Goal: Task Accomplishment & Management: Manage account settings

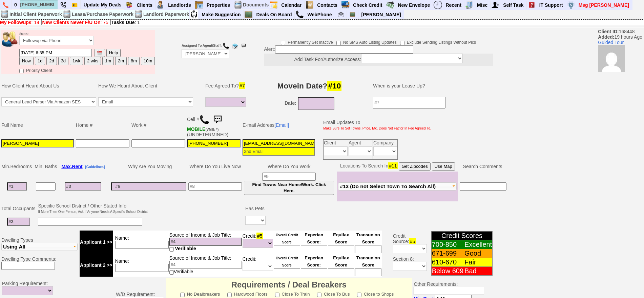
select select
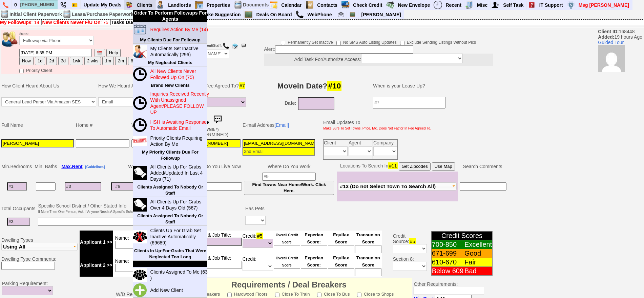
click at [166, 29] on blink "Requires Action By Me (14)" at bounding box center [179, 29] width 58 height 5
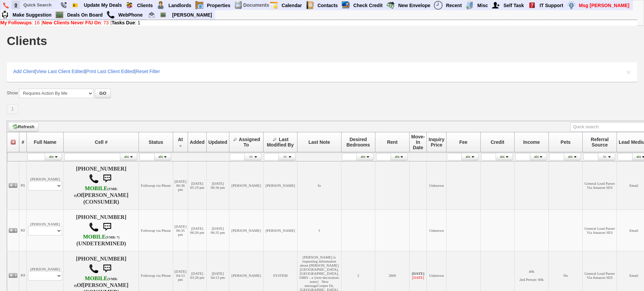
click at [19, 3] on link "0" at bounding box center [16, 5] width 8 height 9
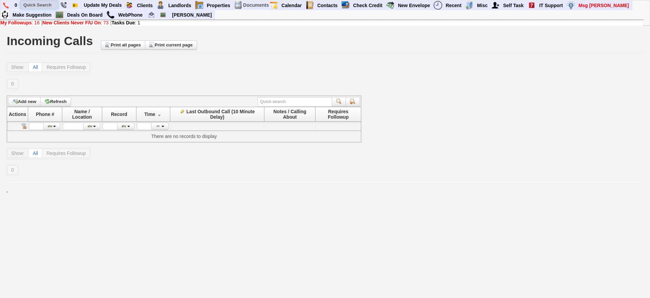
click at [48, 2] on input "text" at bounding box center [39, 5] width 37 height 8
click at [46, 5] on input "text" at bounding box center [39, 5] width 37 height 8
type input "e"
click at [47, 4] on input "keniel" at bounding box center [39, 5] width 37 height 8
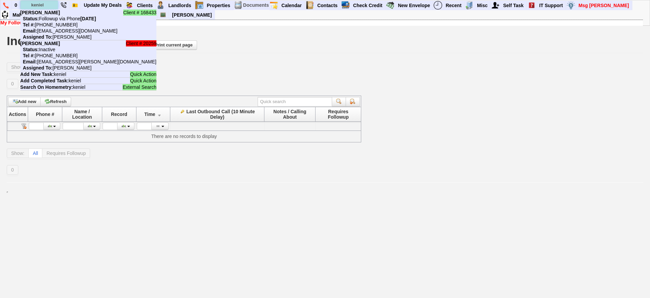
click at [47, 4] on input "keniel" at bounding box center [39, 5] width 37 height 8
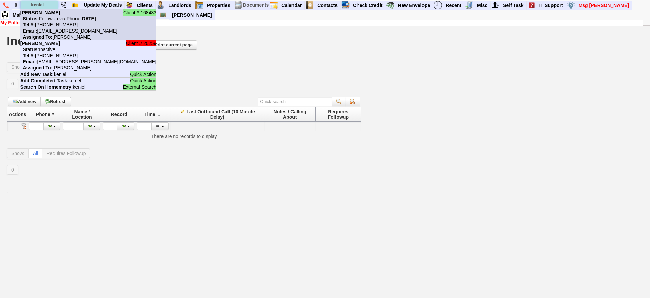
type input "keniel"
click at [49, 15] on b "[PERSON_NAME]" at bounding box center [40, 12] width 40 height 5
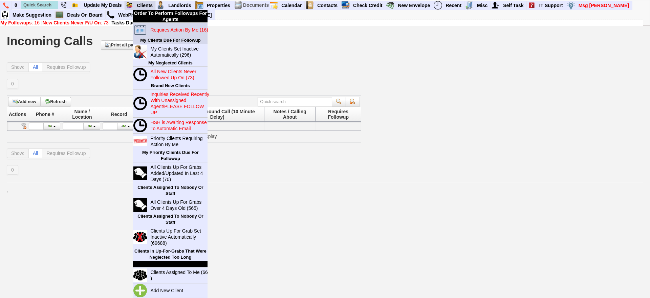
click at [163, 40] on b "My Clients Due For Followup" at bounding box center [170, 40] width 60 height 5
click at [161, 31] on blink "Requires Action By Me (16)" at bounding box center [179, 29] width 58 height 5
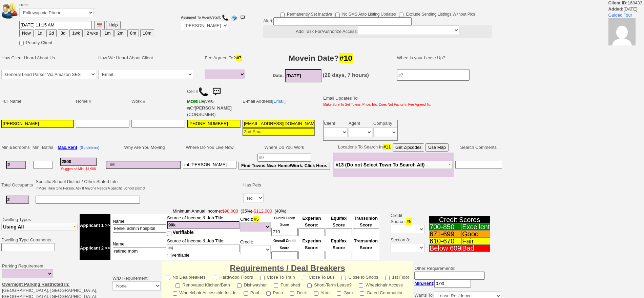
select select
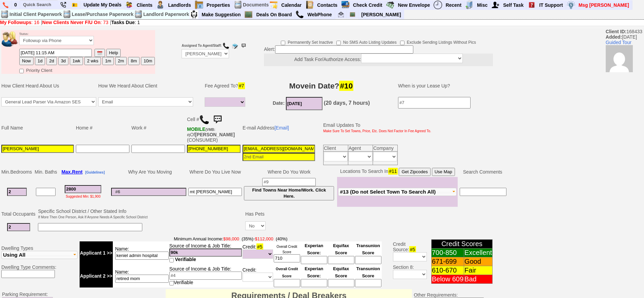
click at [221, 118] on img at bounding box center [218, 120] width 14 height 14
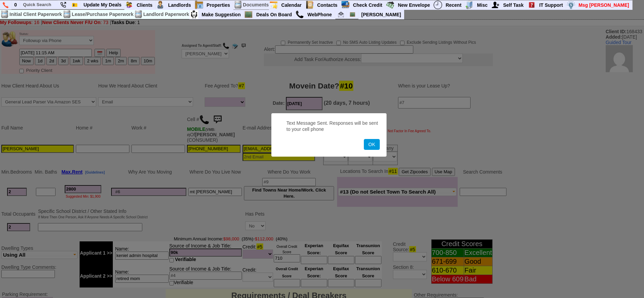
click at [364, 139] on button "OK" at bounding box center [372, 144] width 16 height 11
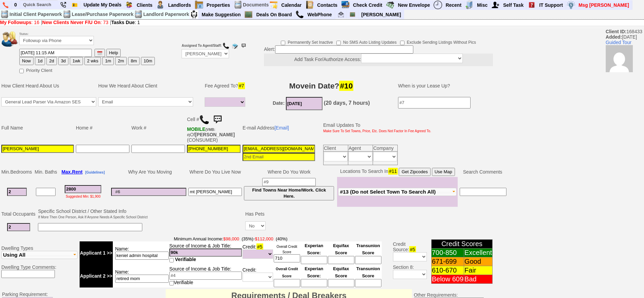
click at [221, 118] on img at bounding box center [218, 120] width 14 height 14
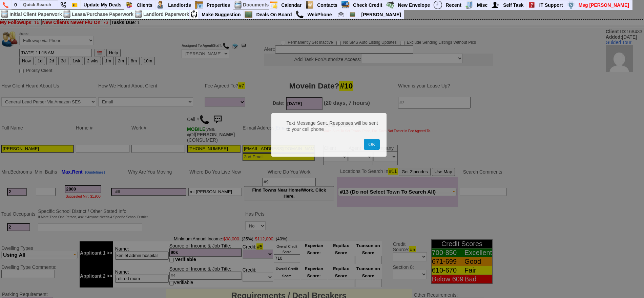
click at [364, 139] on button "OK" at bounding box center [372, 144] width 16 height 11
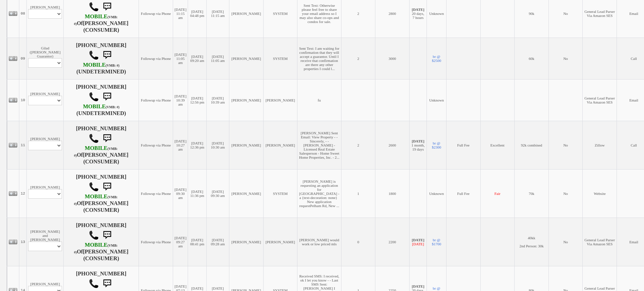
scroll to position [508, 0]
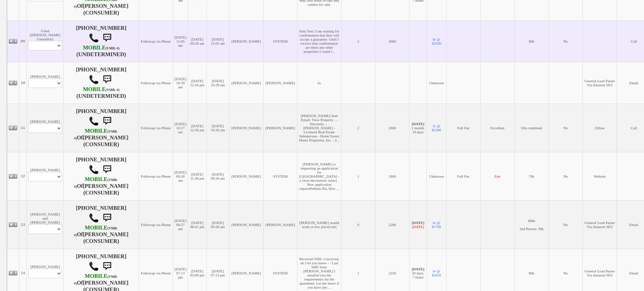
click at [35, 62] on td "Gilad ([PERSON_NAME] Guarantor) Profile Edit Print Email Externally (Will Not B…" at bounding box center [45, 41] width 37 height 42
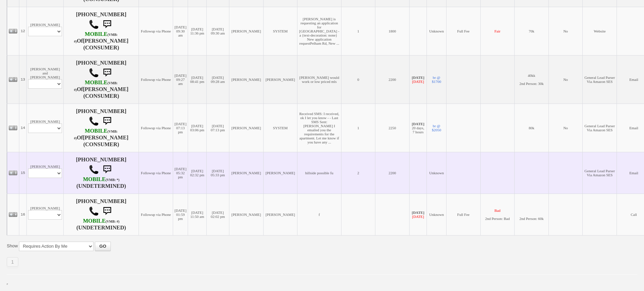
scroll to position [716, 0]
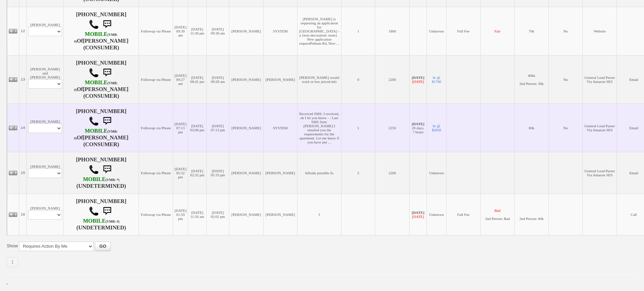
click at [55, 145] on td "[PERSON_NAME] Profile Edit Print Email Externally (Will Not Be Tracked In CRM) …" at bounding box center [45, 128] width 37 height 48
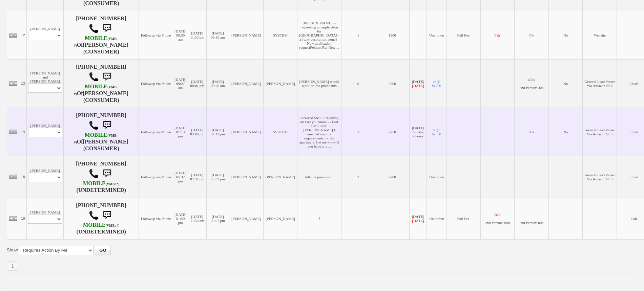
scroll to position [589, 0]
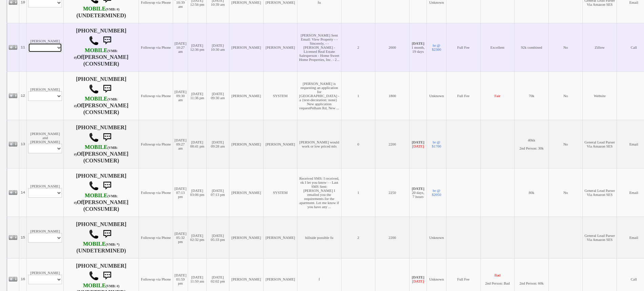
click at [42, 53] on select "Profile Edit Print Email Externally (Will Not Be Tracked In CRM) Closed Deals" at bounding box center [45, 47] width 34 height 9
drag, startPoint x: 165, startPoint y: 79, endPoint x: 140, endPoint y: 82, distance: 25.6
click at [173, 71] on td "[DATE] 10:27 am" at bounding box center [180, 47] width 15 height 48
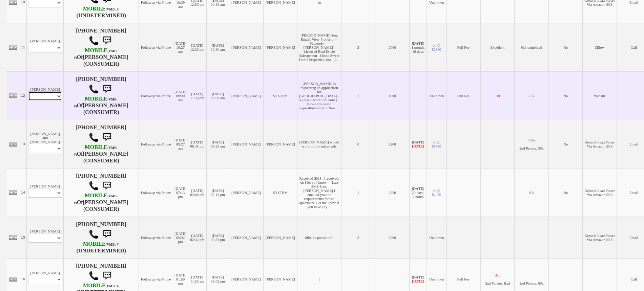
click at [49, 101] on select "Profile Edit Print Email Externally (Will Not Be Tracked In CRM) Closed Deals" at bounding box center [45, 95] width 34 height 9
select select "ChangeURL,/crm/custom/edit_client_form.php?redirect=%2Fcrm%2Fclients.php&id=1089"
click at [28, 101] on select "Profile Edit Print Email Externally (Will Not Be Tracked In CRM) Closed Deals" at bounding box center [45, 95] width 34 height 9
select select
